Goal: Find specific page/section: Find specific page/section

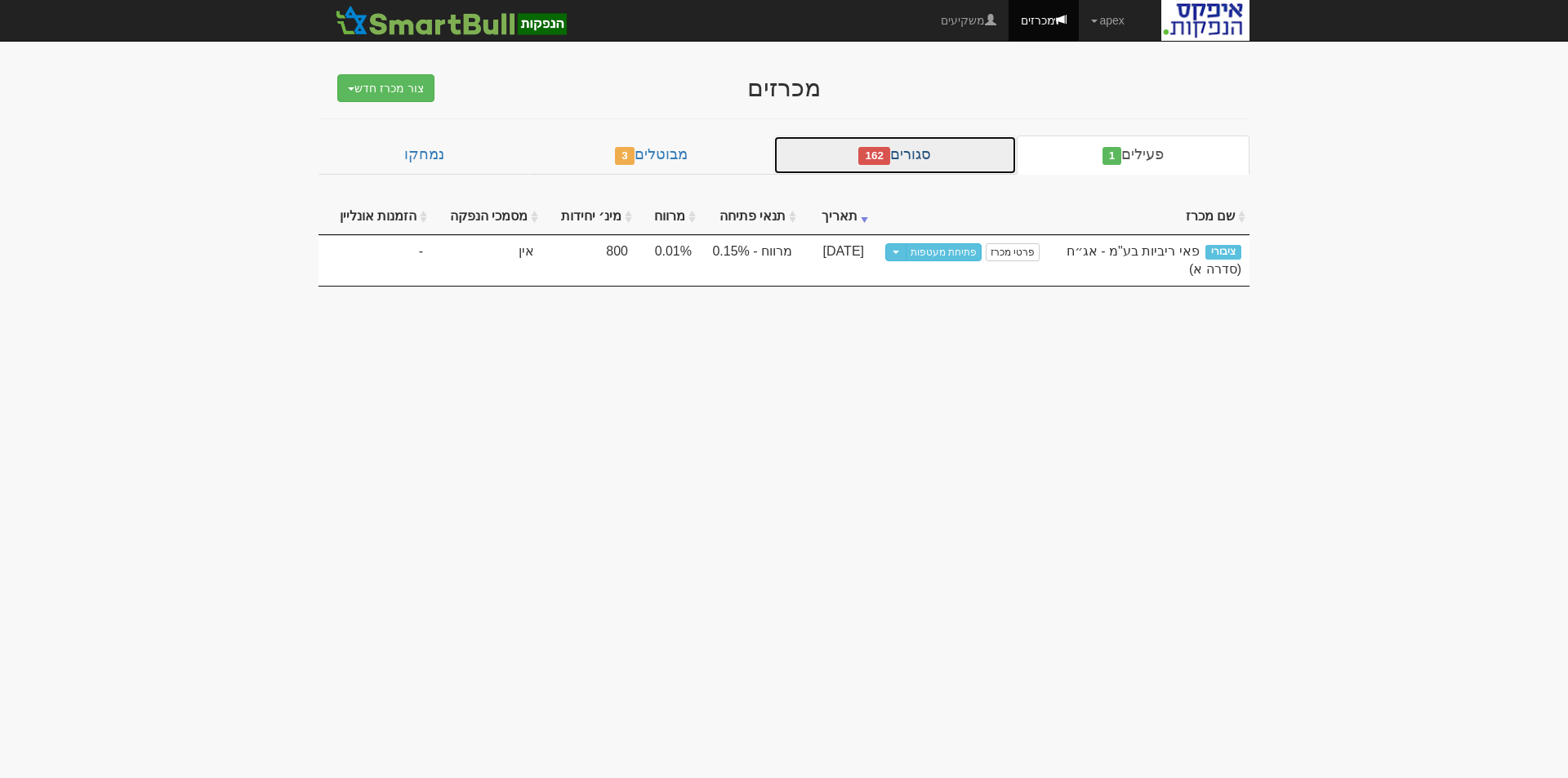
click at [933, 152] on link "סגורים 162" at bounding box center [894, 154] width 243 height 39
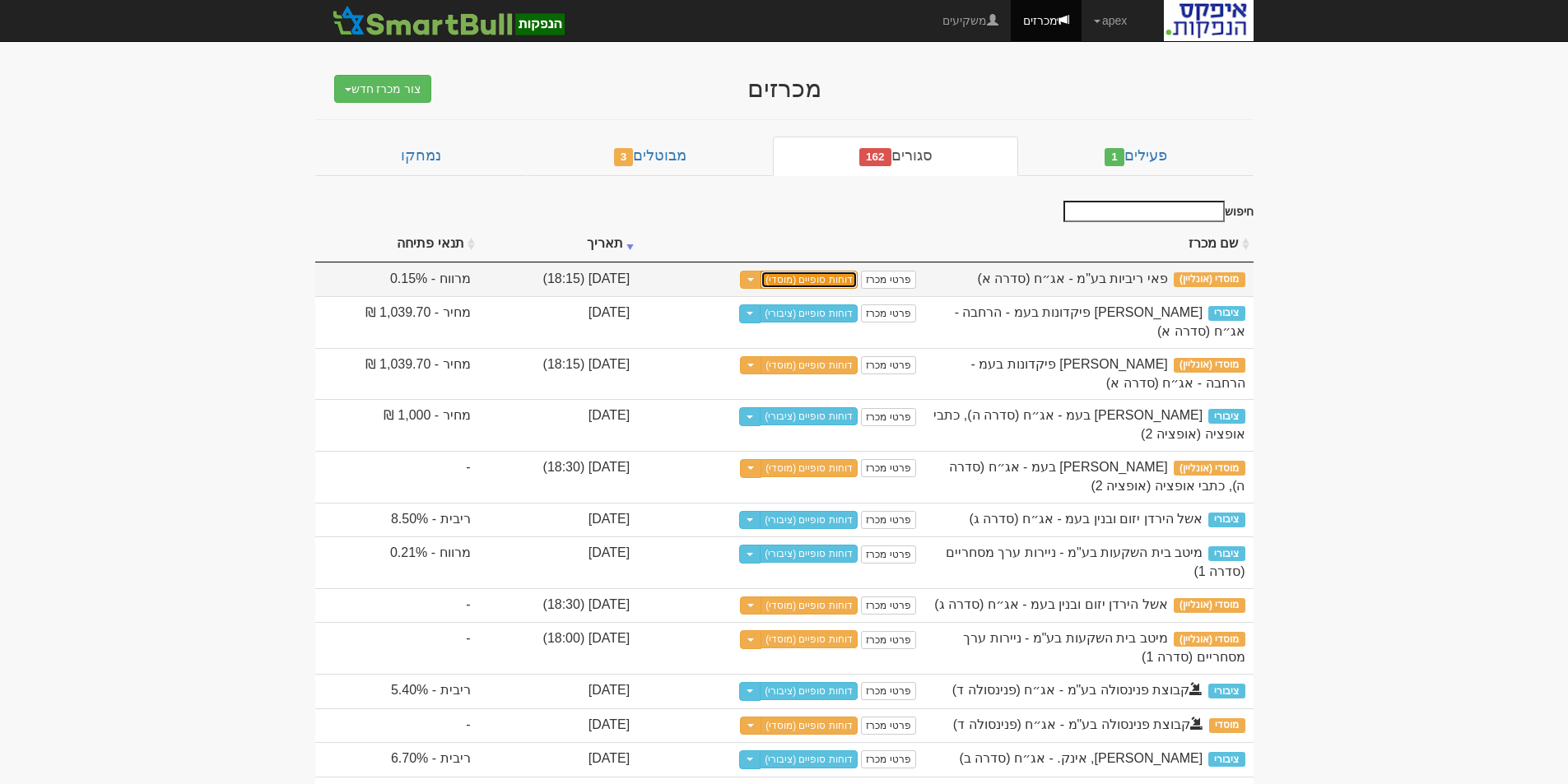
click at [858, 278] on link "דוחות סופיים (מוסדי)" at bounding box center [810, 280] width 97 height 18
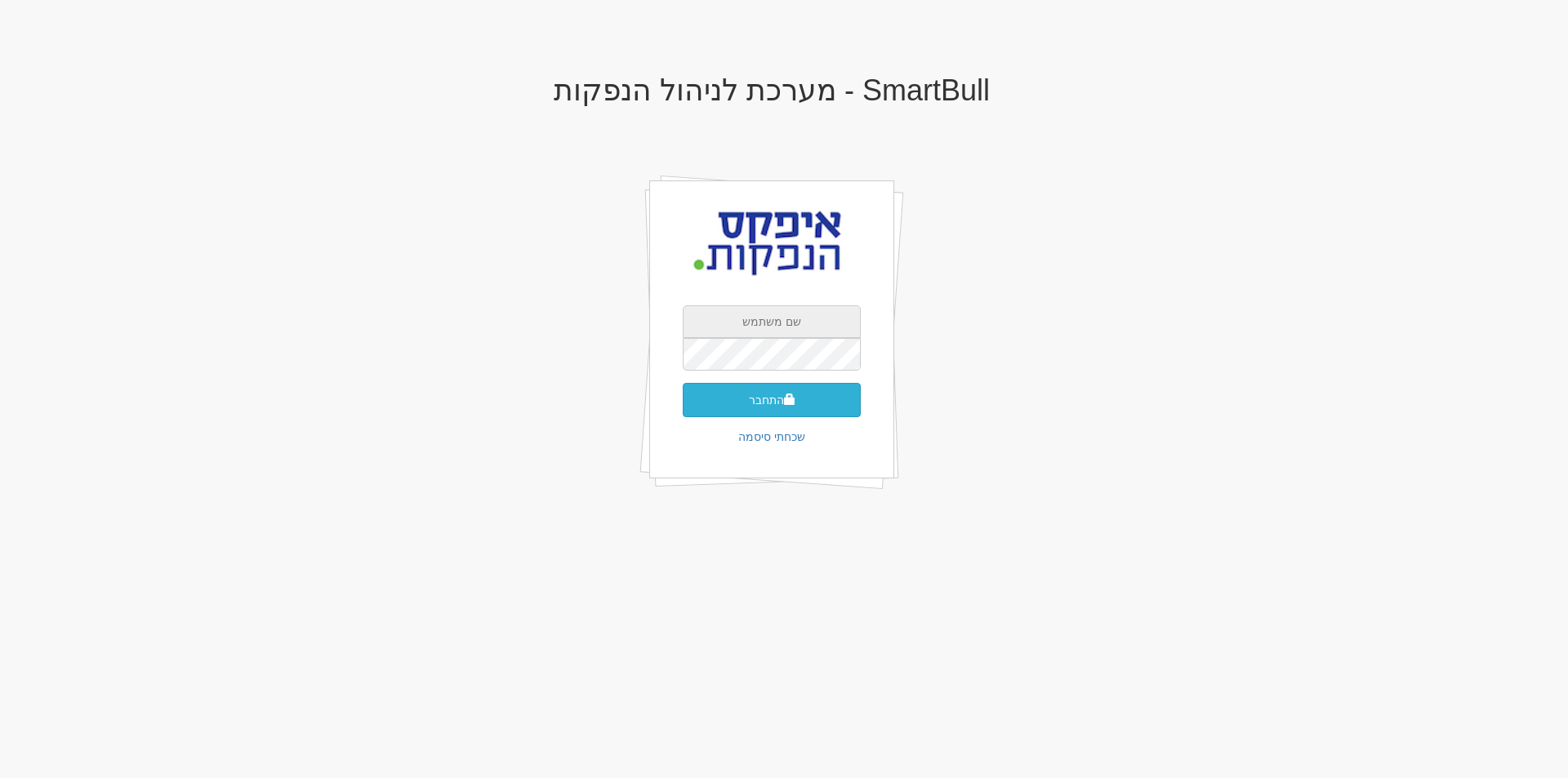
type input "apex"
click at [772, 398] on button "התחבר" at bounding box center [772, 399] width 178 height 34
type input "478777"
click at [683, 408] on button "התחבר" at bounding box center [772, 424] width 178 height 34
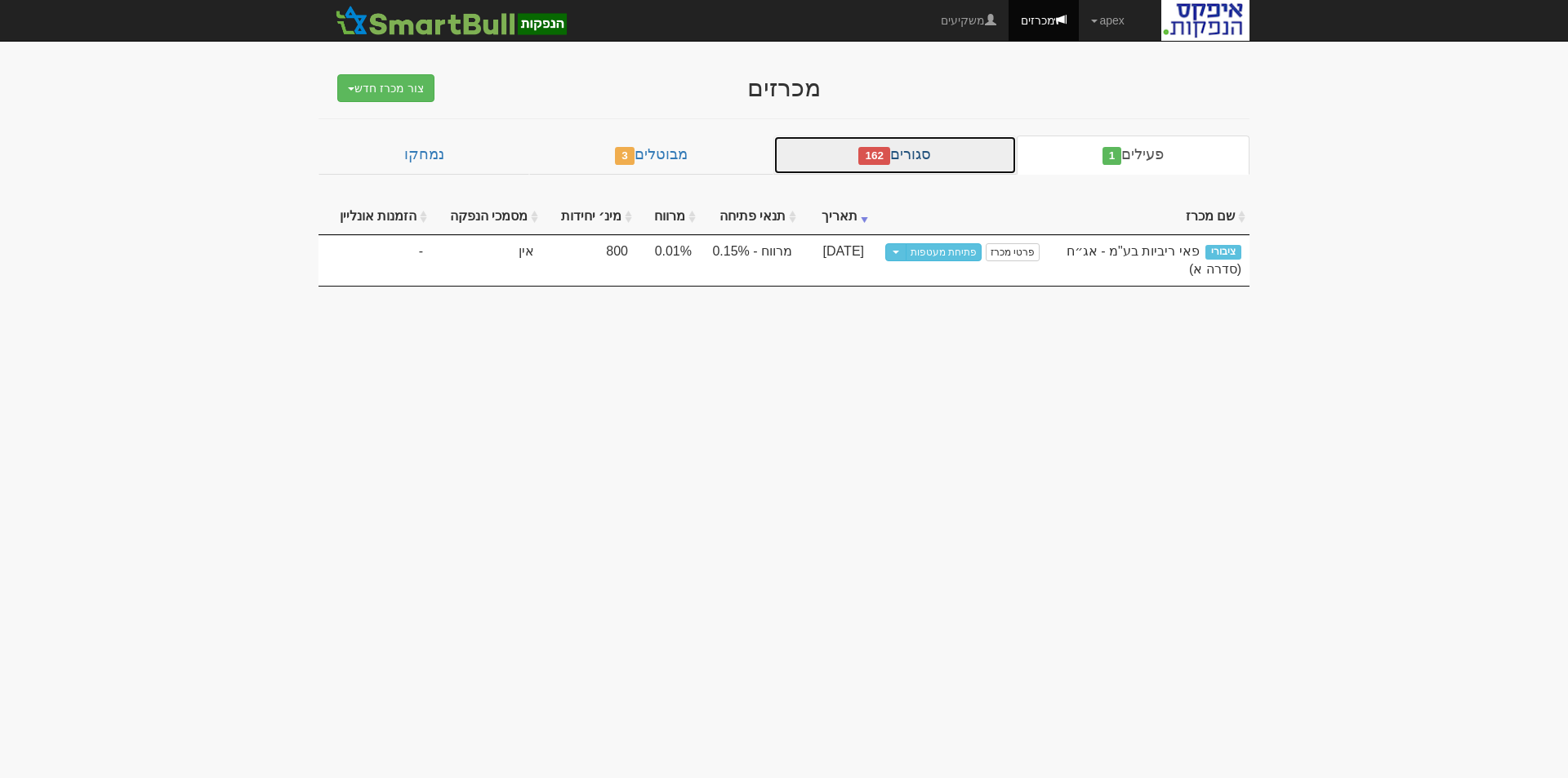
click at [936, 149] on link "סגורים 162" at bounding box center [894, 154] width 243 height 39
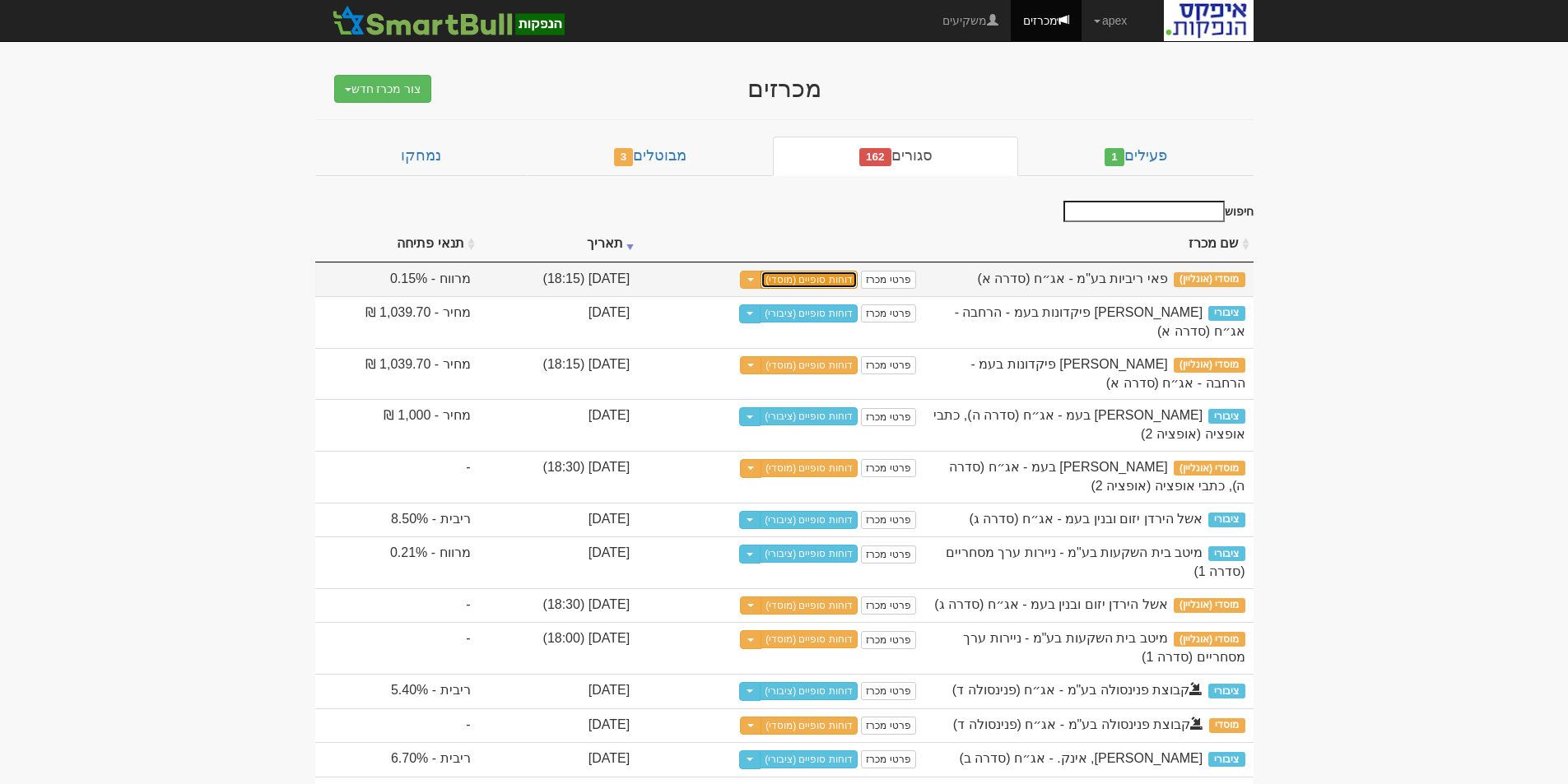
click at [858, 279] on link "דוחות סופיים (מוסדי)" at bounding box center [810, 280] width 97 height 18
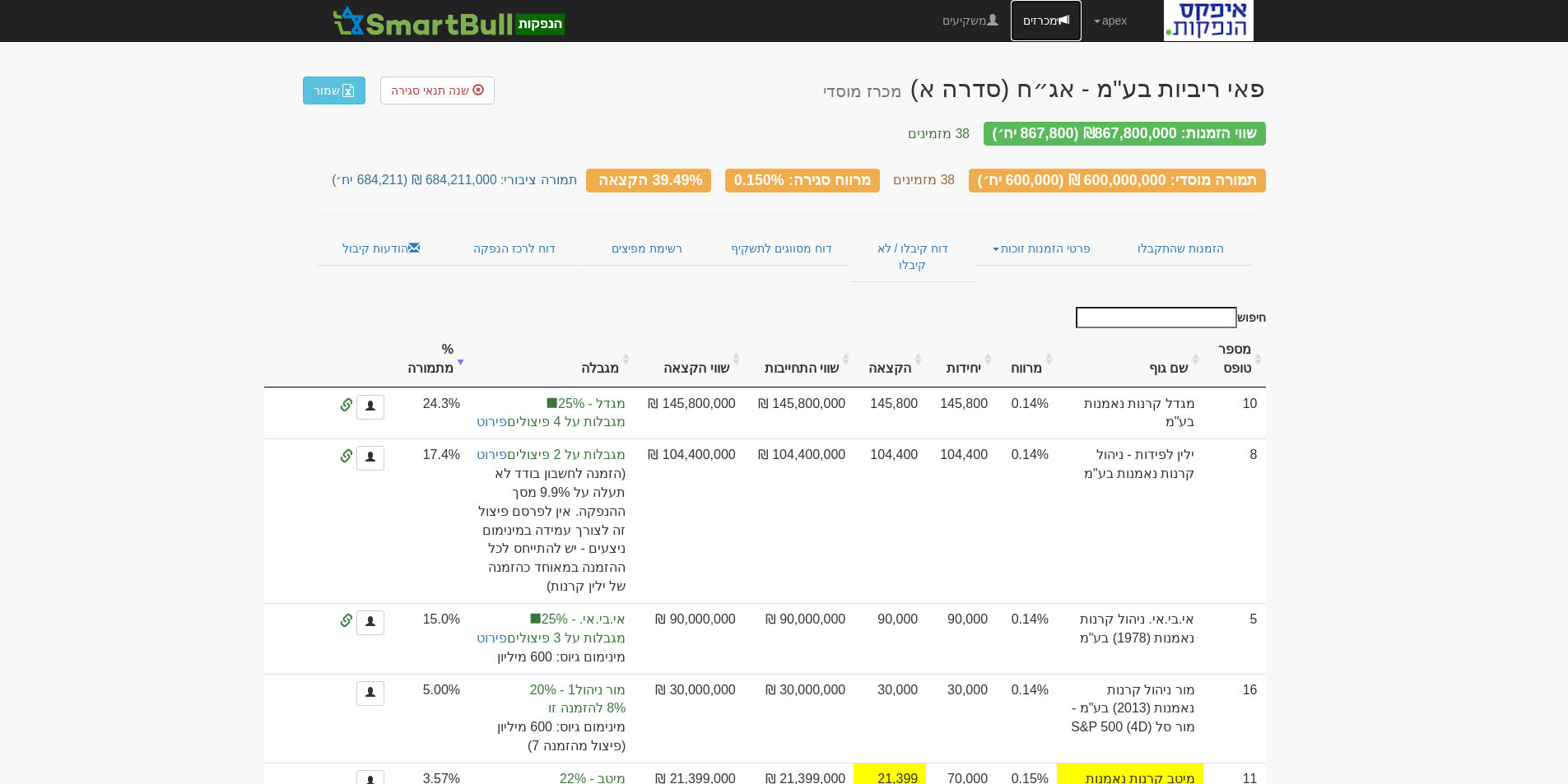
click at [1039, 22] on link "מכרזים" at bounding box center [1046, 20] width 71 height 41
